Goal: Information Seeking & Learning: Learn about a topic

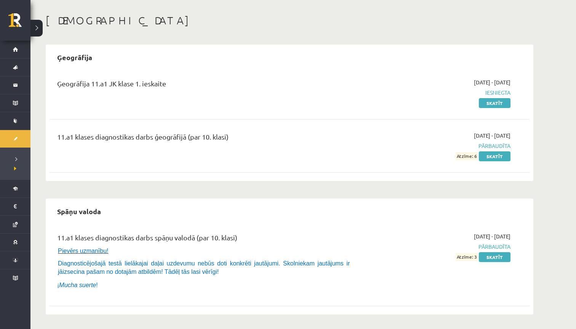
scroll to position [30, 0]
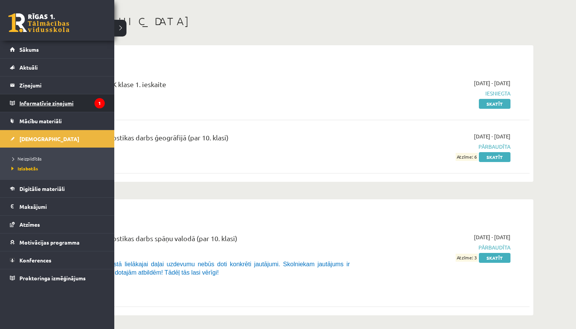
click at [50, 105] on legend "Informatīvie ziņojumi 1" at bounding box center [61, 103] width 85 height 18
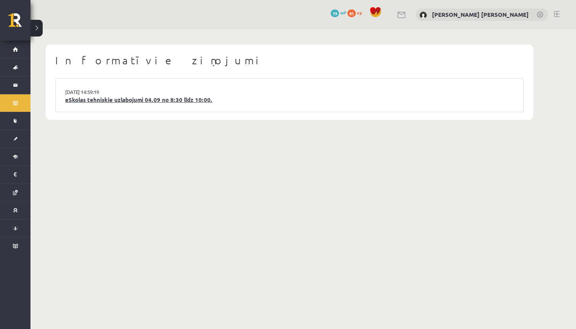
click at [156, 101] on link "eSkolas tehniskie uzlabojumi 04.09 no 8:30 līdz 10:00." at bounding box center [289, 100] width 448 height 9
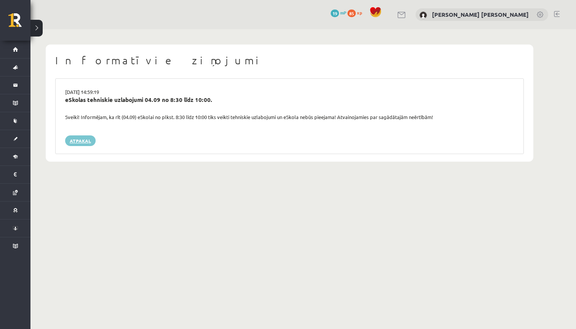
click at [80, 139] on link "Atpakaļ" at bounding box center [80, 141] width 30 height 11
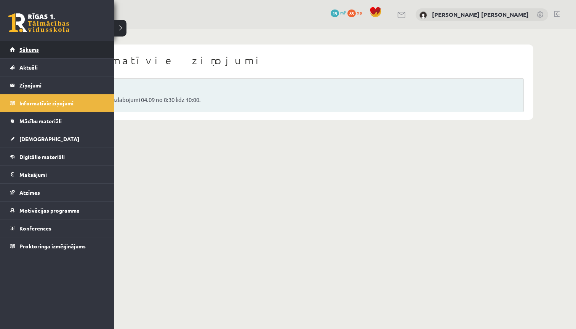
click at [39, 48] on link "Sākums" at bounding box center [57, 50] width 95 height 18
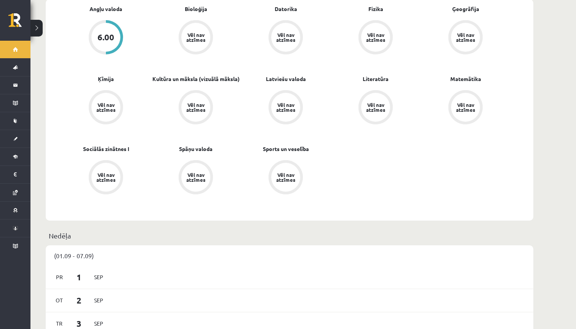
scroll to position [263, 0]
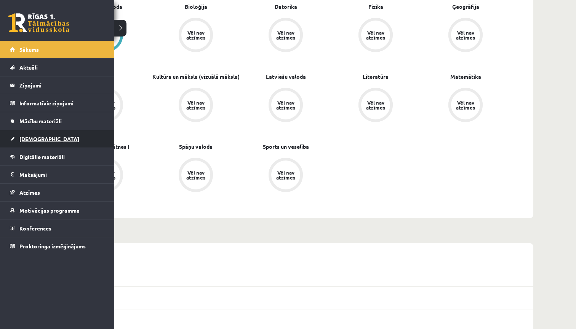
click at [28, 137] on span "[DEMOGRAPHIC_DATA]" at bounding box center [49, 139] width 60 height 7
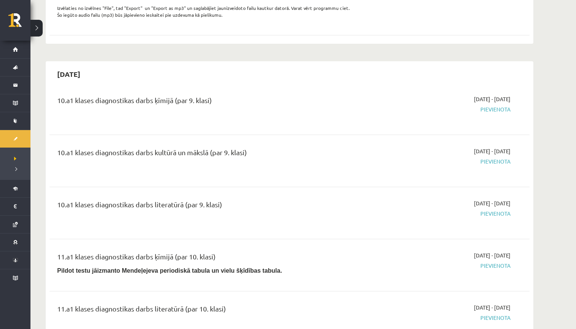
scroll to position [279, 0]
click at [491, 166] on span "Pievienota" at bounding box center [439, 162] width 144 height 8
click at [489, 166] on span "Pievienota" at bounding box center [439, 162] width 144 height 8
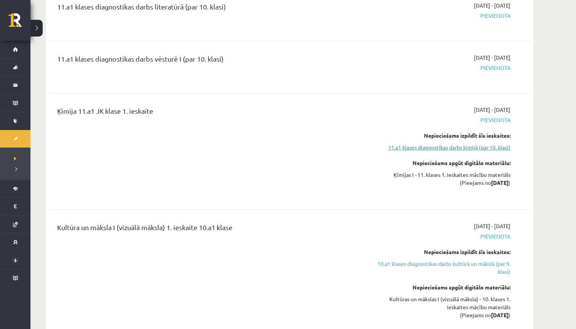
scroll to position [592, 0]
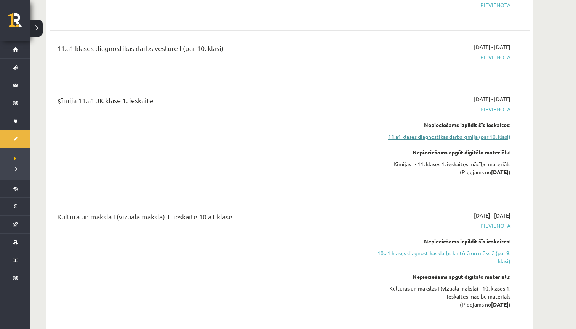
click at [493, 141] on link "11.a1 klases diagnostikas darbs ķīmijā (par 10. klasi)" at bounding box center [439, 137] width 144 height 8
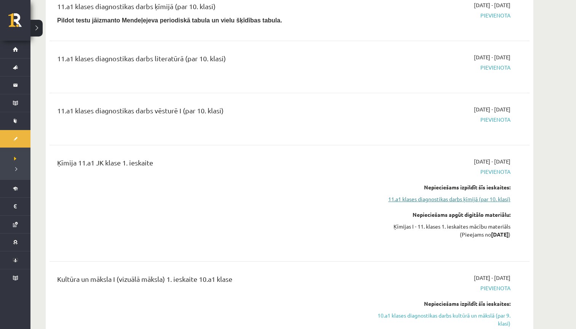
click at [459, 203] on link "11.a1 klases diagnostikas darbs ķīmijā (par 10. klasi)" at bounding box center [439, 199] width 144 height 8
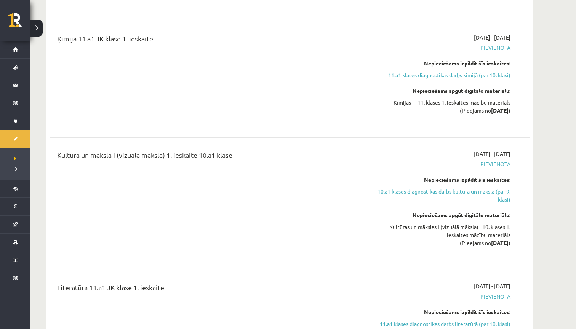
scroll to position [653, 0]
click at [459, 201] on link "10.a1 klases diagnostikas darbs kultūrā un mākslā (par 9. klasi)" at bounding box center [439, 196] width 144 height 16
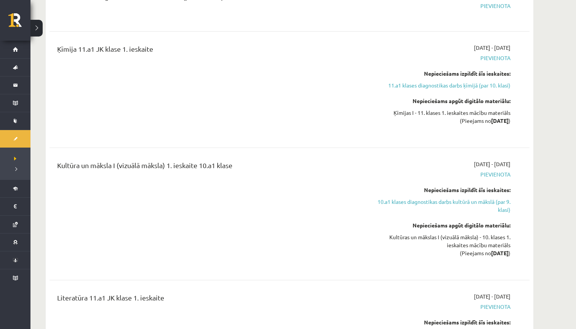
scroll to position [649, 0]
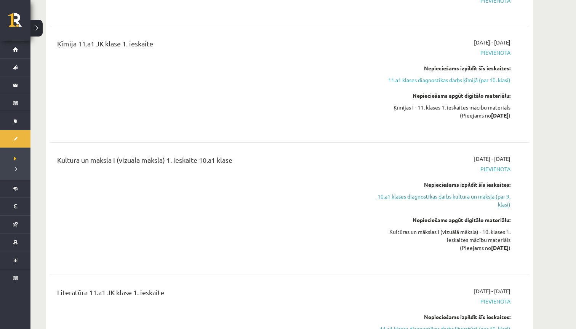
click at [455, 204] on link "10.a1 klases diagnostikas darbs kultūrā un mākslā (par 9. klasi)" at bounding box center [439, 201] width 144 height 16
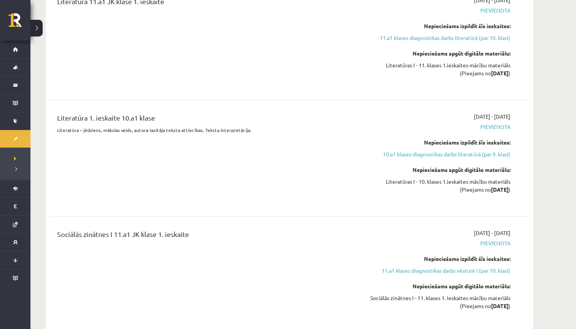
scroll to position [964, 0]
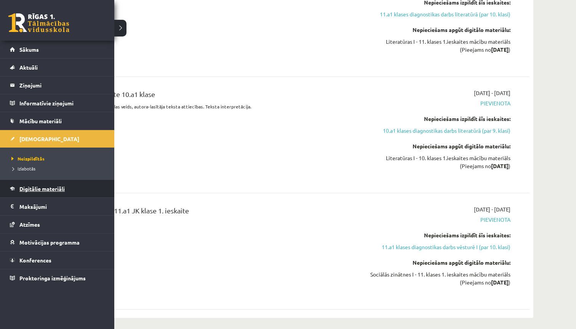
click at [37, 188] on span "Digitālie materiāli" at bounding box center [41, 188] width 45 height 7
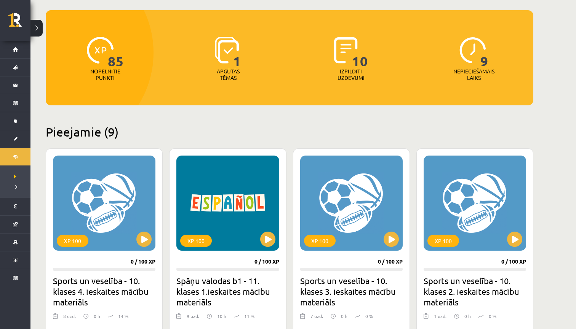
scroll to position [62, 0]
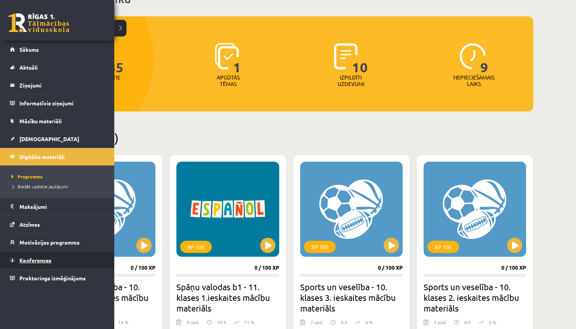
click at [66, 256] on link "Konferences" at bounding box center [57, 261] width 95 height 18
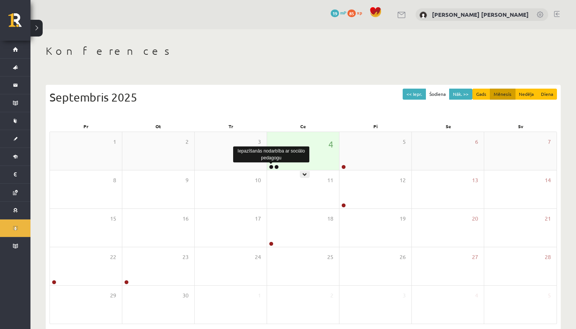
click at [271, 166] on link at bounding box center [271, 167] width 5 height 5
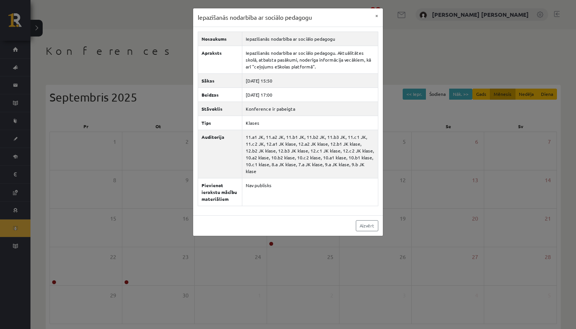
click at [398, 78] on div "Iepazīšanās nodarbība ar sociālo pedagogu × Nosaukums Iepazīšanās nodarbība ar …" at bounding box center [288, 164] width 576 height 329
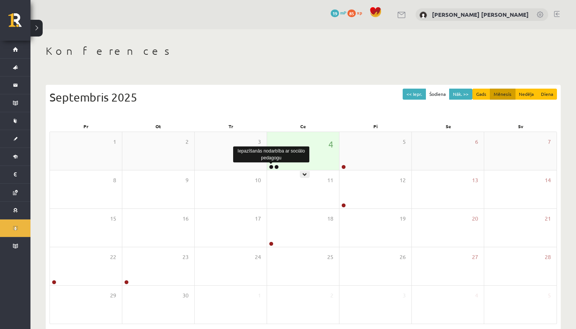
click at [272, 167] on link at bounding box center [271, 167] width 5 height 5
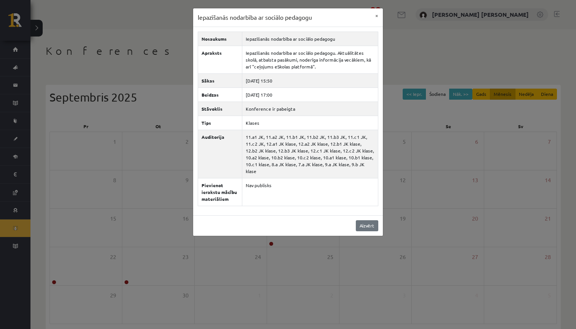
click at [365, 226] on link "Aizvērt" at bounding box center [367, 225] width 22 height 11
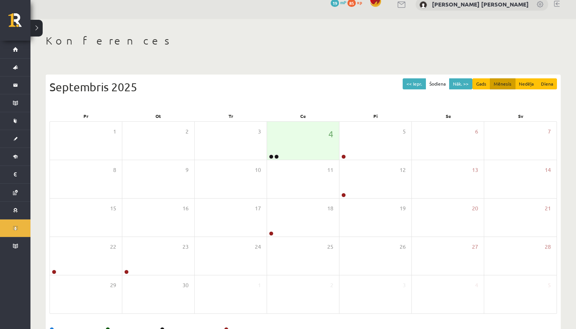
scroll to position [19, 0]
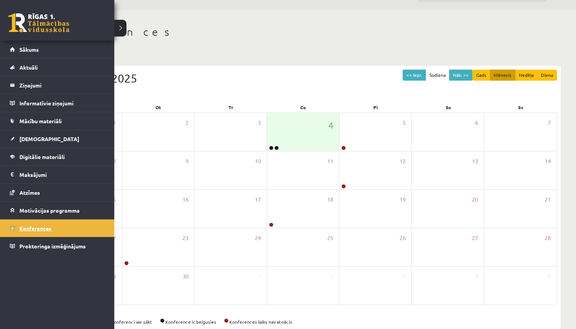
click at [44, 229] on span "Konferences" at bounding box center [35, 228] width 32 height 7
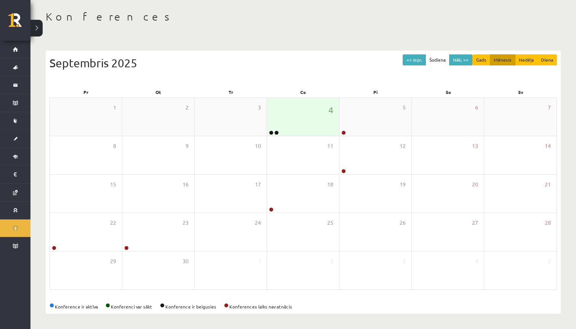
scroll to position [34, 0]
click at [304, 139] on div "11" at bounding box center [303, 155] width 72 height 38
click at [305, 136] on div "1 2 3 4 5 6 7" at bounding box center [303, 117] width 506 height 38
click at [304, 132] on div "4" at bounding box center [303, 117] width 72 height 38
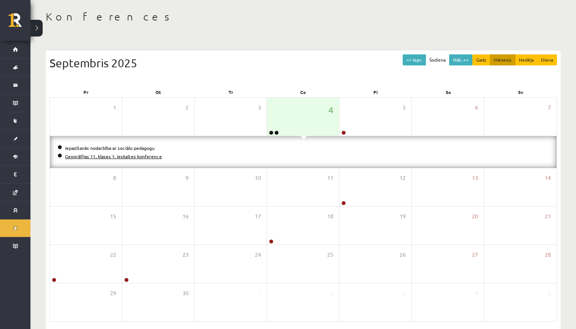
click at [73, 155] on link "Ģeogrāfijas 11. klases 1. ieskaites konference" at bounding box center [113, 156] width 97 height 6
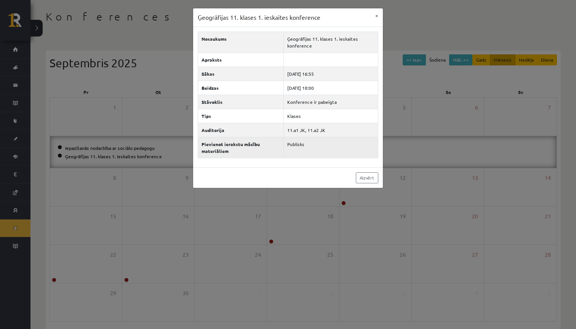
click at [321, 152] on td "Publisks" at bounding box center [331, 147] width 94 height 21
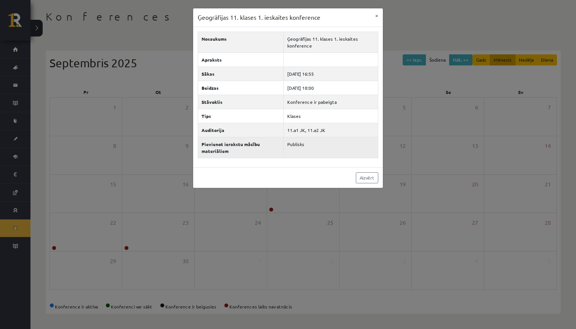
click at [321, 153] on td "Publisks" at bounding box center [331, 147] width 94 height 21
click at [299, 143] on td "Publisks" at bounding box center [331, 147] width 94 height 21
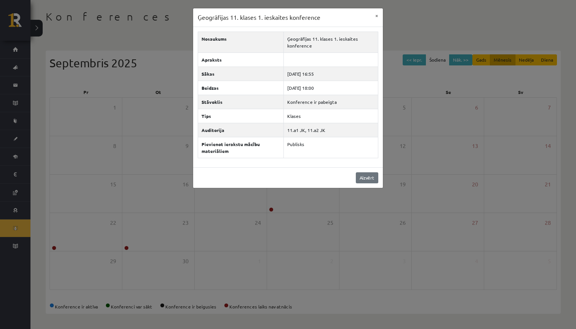
click at [362, 182] on link "Aizvērt" at bounding box center [367, 177] width 22 height 11
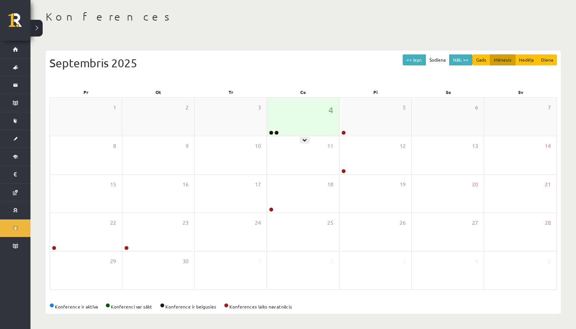
click at [303, 134] on div "4" at bounding box center [303, 117] width 72 height 38
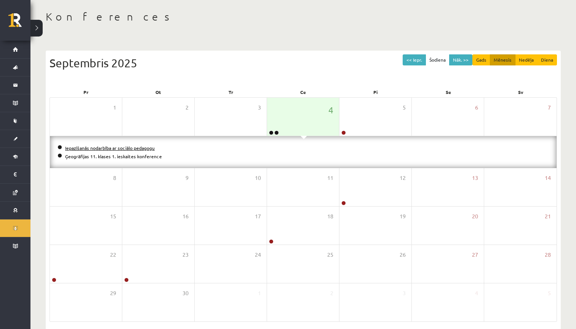
click at [142, 148] on link "Iepazīšanās nodarbība ar sociālo pedagogu" at bounding box center [109, 148] width 89 height 6
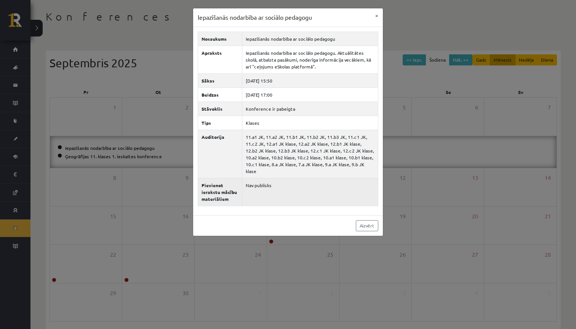
click at [268, 188] on td "Nav publisks" at bounding box center [310, 192] width 136 height 28
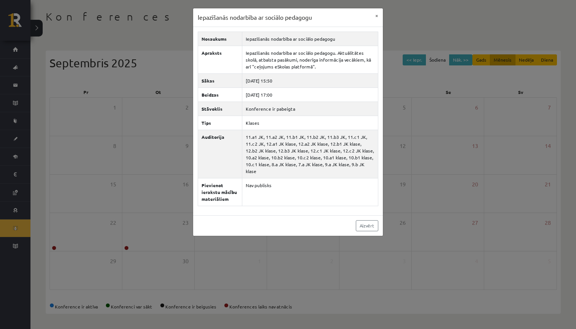
click at [442, 49] on div "Iepazīšanās nodarbība ar sociālo pedagogu × Nosaukums Iepazīšanās nodarbība ar …" at bounding box center [288, 164] width 576 height 329
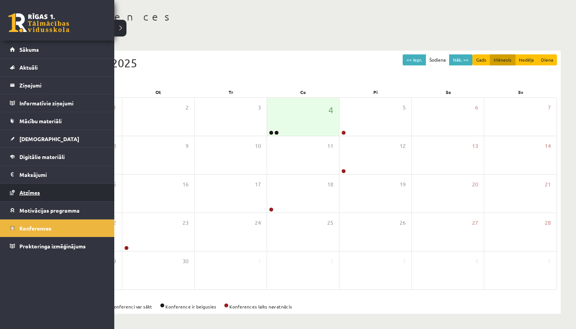
click at [63, 194] on link "Atzīmes" at bounding box center [57, 193] width 95 height 18
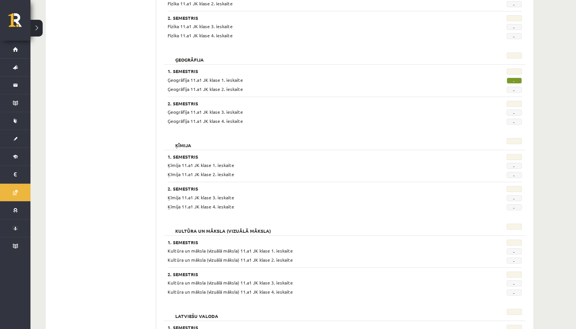
scroll to position [412, 0]
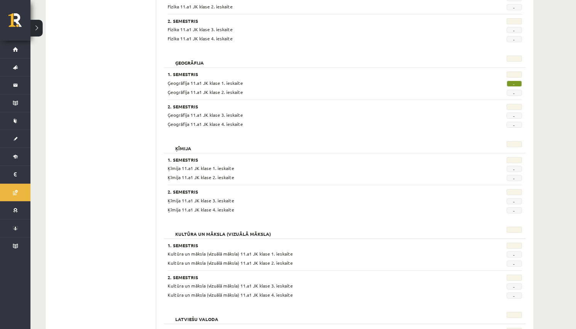
click at [518, 83] on span "-" at bounding box center [513, 84] width 15 height 6
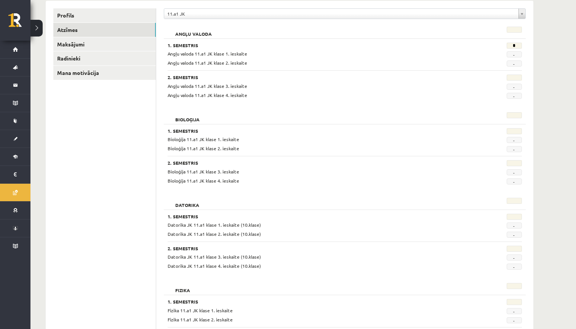
scroll to position [63, 0]
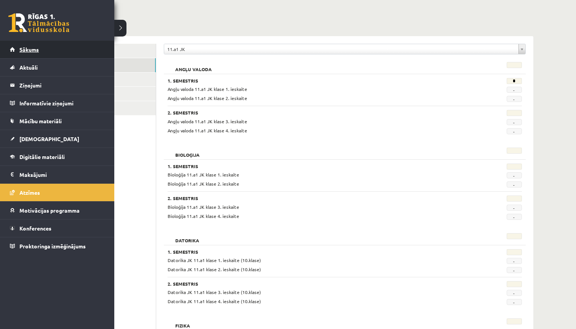
click at [72, 42] on link "Sākums" at bounding box center [57, 50] width 95 height 18
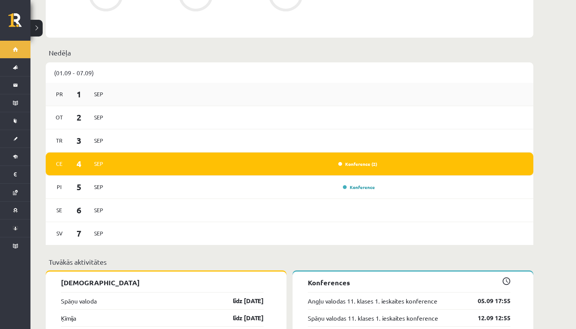
scroll to position [454, 0]
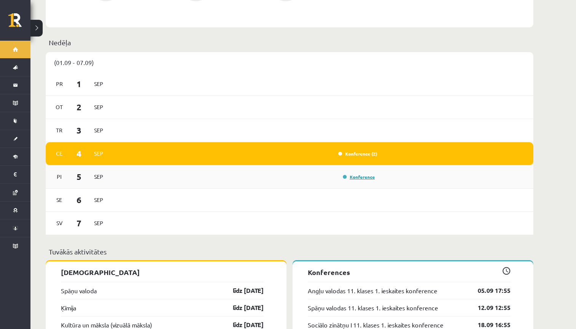
click at [371, 174] on link "Konference" at bounding box center [359, 177] width 32 height 6
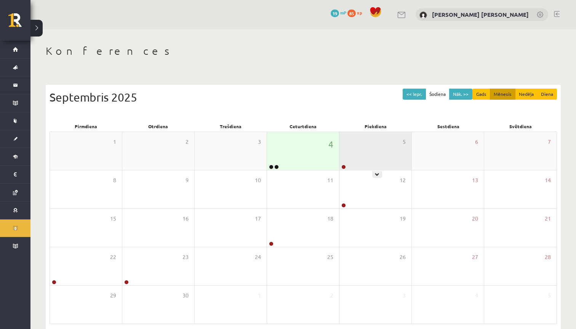
click at [362, 161] on div "5" at bounding box center [375, 151] width 72 height 38
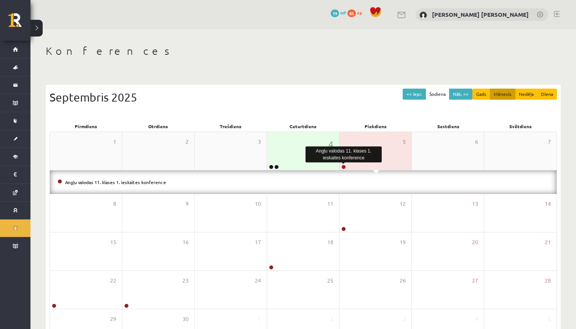
click at [344, 167] on link at bounding box center [343, 167] width 5 height 5
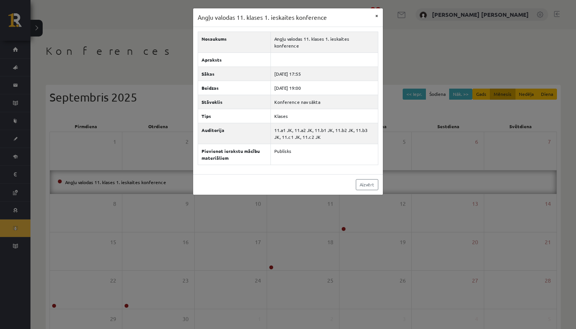
click at [378, 16] on button "×" at bounding box center [376, 15] width 12 height 14
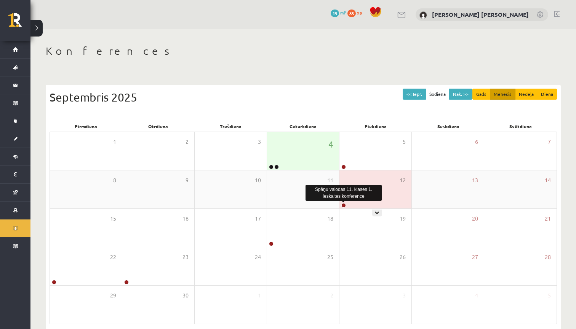
click at [344, 204] on link at bounding box center [343, 205] width 5 height 5
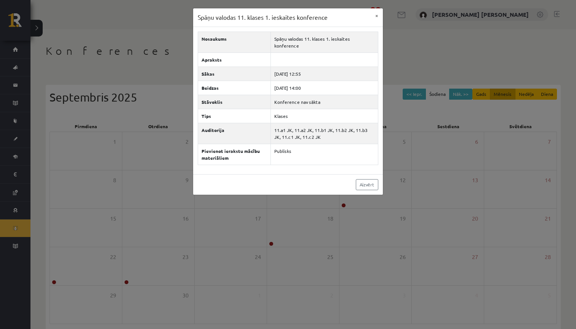
click at [399, 31] on div "Spāņu valodas 11. klases 1. ieskaites konference × Nosaukums Spāņu valodas 11. …" at bounding box center [288, 164] width 576 height 329
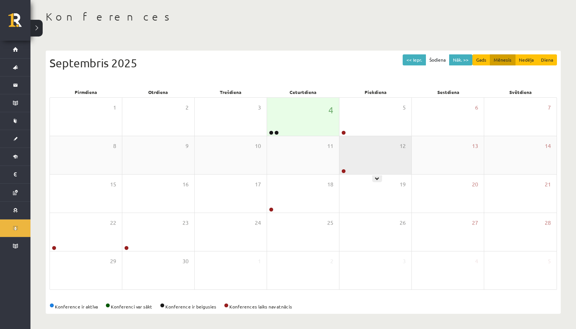
scroll to position [34, 0]
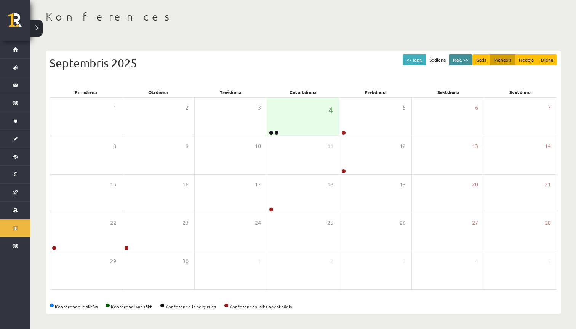
click at [462, 59] on button "Nāk. >>" at bounding box center [460, 59] width 23 height 11
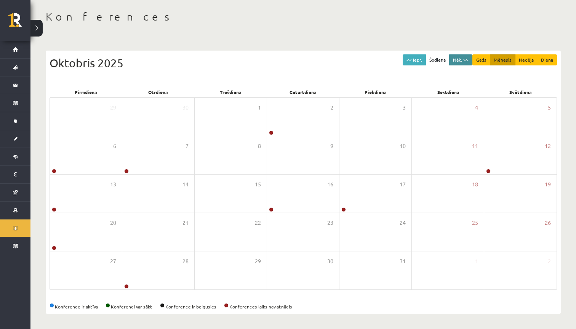
click at [462, 60] on button "Nāk. >>" at bounding box center [460, 59] width 23 height 11
click at [39, 26] on button at bounding box center [36, 28] width 12 height 17
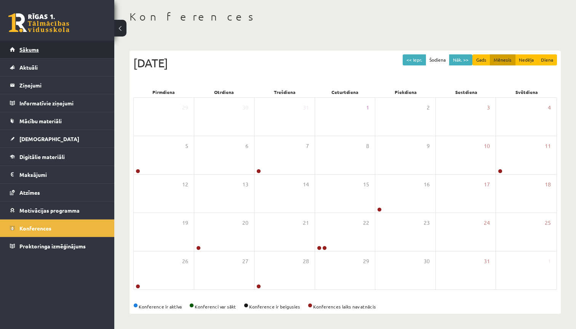
click at [52, 50] on link "Sākums" at bounding box center [57, 50] width 95 height 18
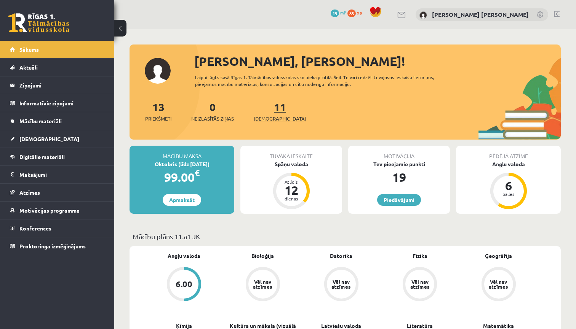
click at [266, 108] on link "11 Ieskaites" at bounding box center [280, 111] width 53 height 22
